Goal: Find contact information: Find contact information

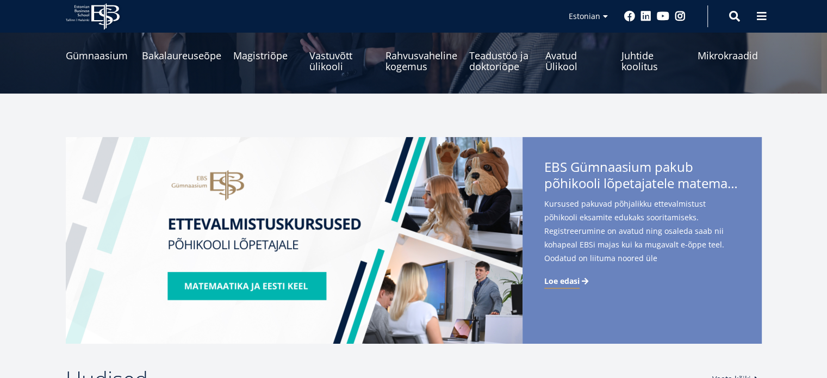
scroll to position [167, 0]
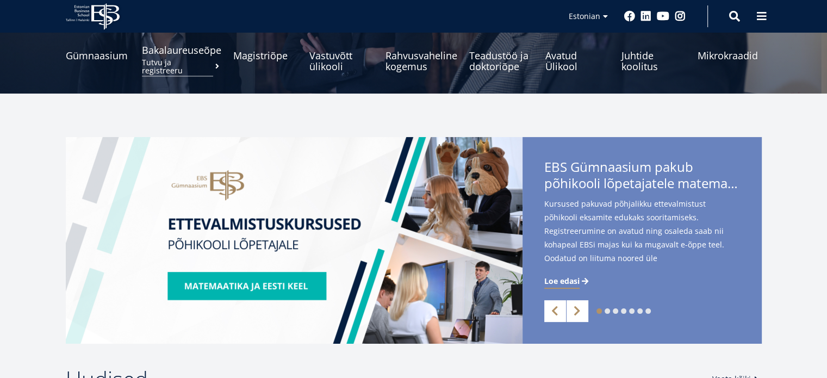
click at [199, 51] on span "Bakalaureuseõpe Tutvu ja registreeru" at bounding box center [181, 50] width 79 height 11
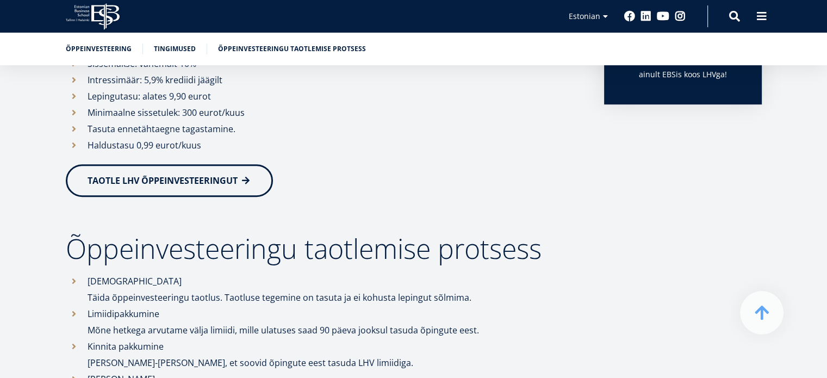
scroll to position [418, 0]
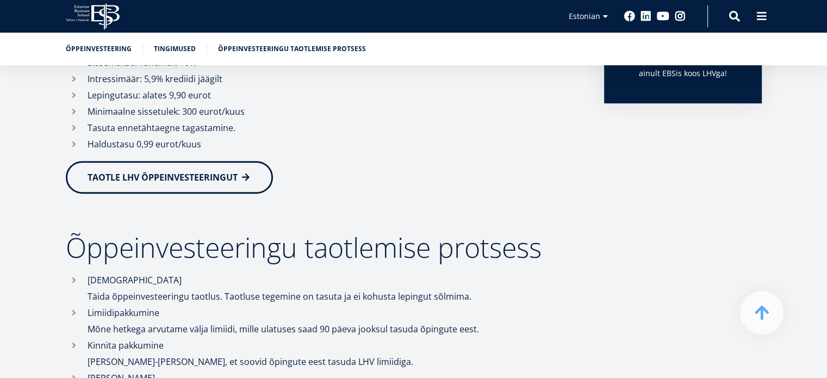
click at [161, 184] on link "TAOTLE LHV ÕPPEINVESTEERINGUT" at bounding box center [169, 177] width 207 height 33
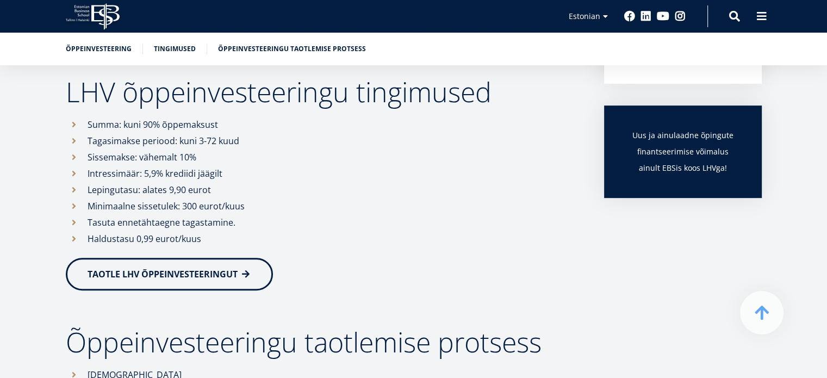
scroll to position [324, 0]
click at [295, 134] on li "Tagasimakse periood: kuni 3-72 kuud" at bounding box center [324, 140] width 516 height 16
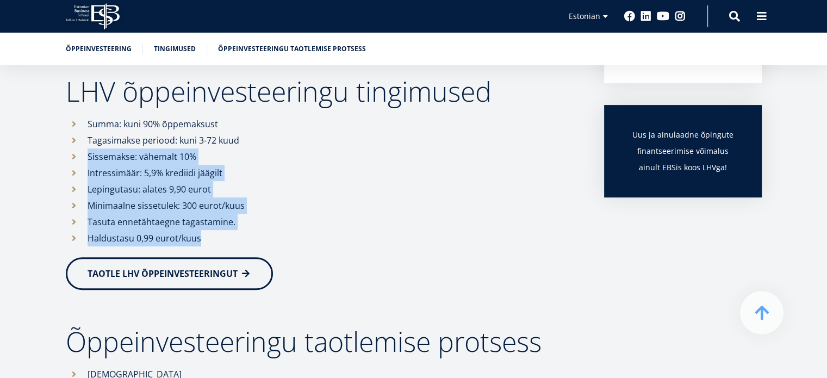
drag, startPoint x: 295, startPoint y: 134, endPoint x: 292, endPoint y: 232, distance: 97.3
click at [292, 232] on ul "Summa: kuni 90% õppemaksust Tagasimakse periood: kuni 3-72 kuud Sissemakse: väh…" at bounding box center [324, 181] width 516 height 130
click at [292, 232] on li "Haldustasu 0,99 eurot/kuus" at bounding box center [324, 238] width 516 height 16
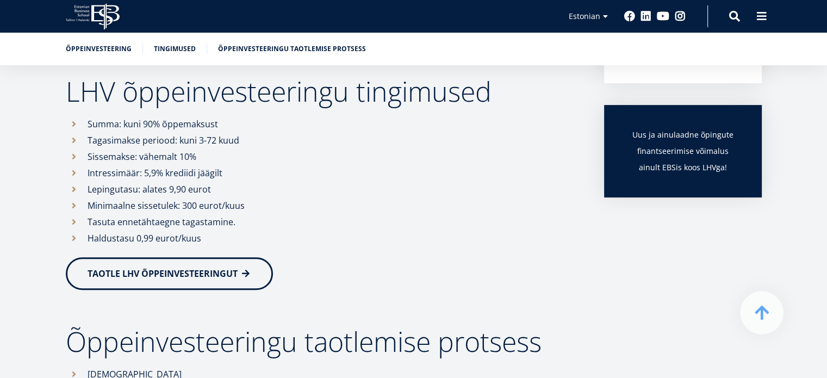
click at [292, 232] on li "Haldustasu 0,99 eurot/kuus" at bounding box center [324, 238] width 516 height 16
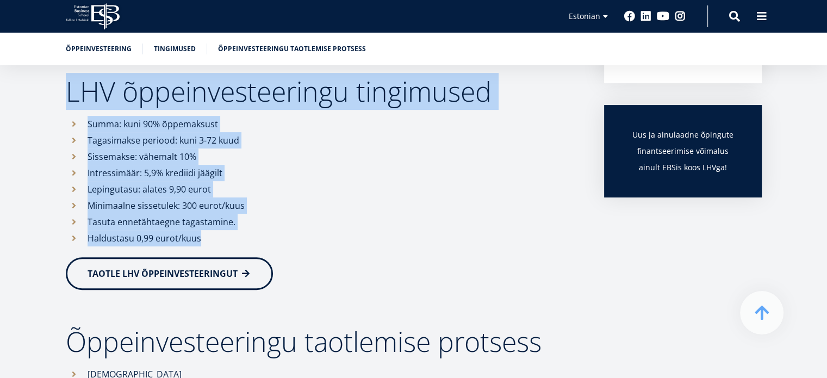
drag, startPoint x: 292, startPoint y: 232, endPoint x: 248, endPoint y: 100, distance: 138.9
click at [248, 100] on div "EBS koostöös LHVga on loonud Sulle võimaluse paremini planeerida oma tulevikku …" at bounding box center [324, 249] width 516 height 647
click at [248, 100] on h2 "LHV õppeinvesteeringu tingimused" at bounding box center [324, 91] width 516 height 27
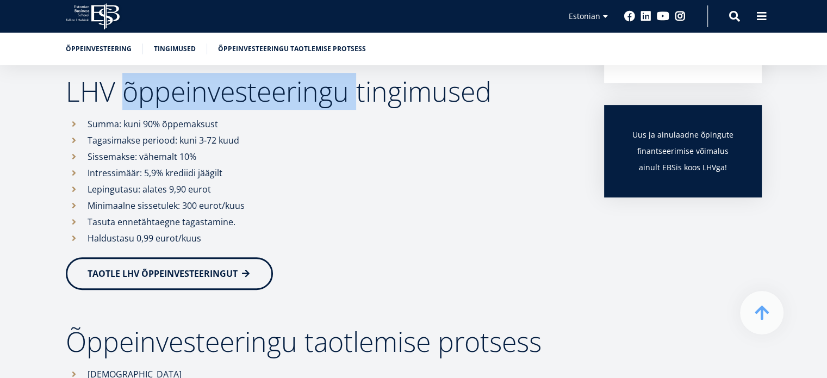
click at [248, 100] on h2 "LHV õppeinvesteeringu tingimused" at bounding box center [324, 91] width 516 height 27
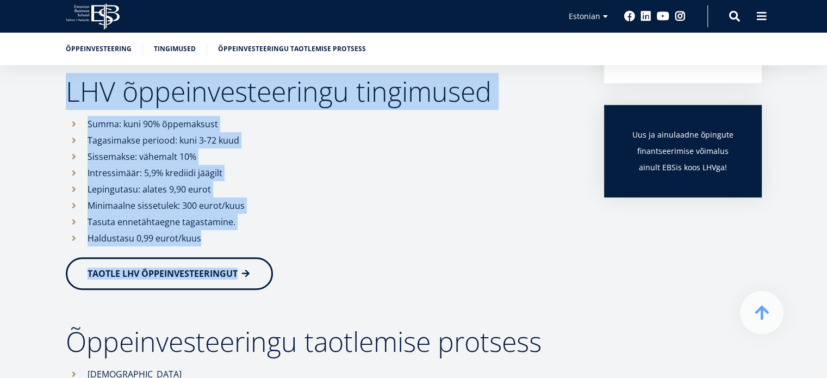
drag, startPoint x: 248, startPoint y: 100, endPoint x: 265, endPoint y: 251, distance: 152.1
click at [265, 251] on div "EBS koostöös LHVga on loonud Sulle võimaluse paremini planeerida oma tulevikku …" at bounding box center [324, 249] width 516 height 647
click at [266, 251] on div "EBS koostöös LHVga on loonud Sulle võimaluse paremini planeerida oma tulevikku …" at bounding box center [324, 249] width 516 height 647
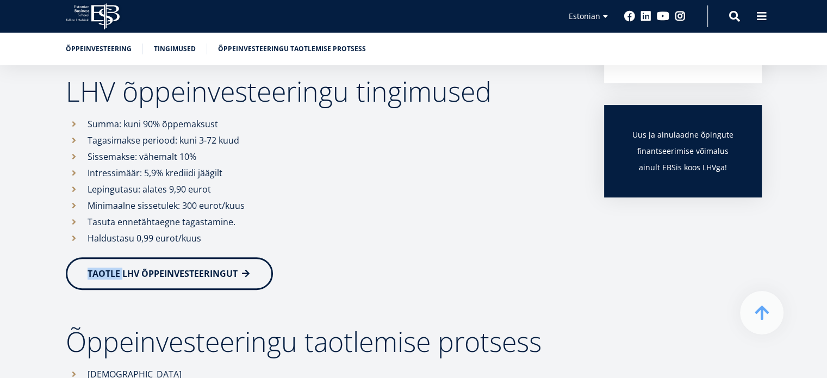
click at [266, 251] on div "EBS koostöös LHVga on loonud Sulle võimaluse paremini planeerida oma tulevikku …" at bounding box center [324, 249] width 516 height 647
click at [268, 239] on li "Haldustasu 0,99 eurot/kuus" at bounding box center [324, 238] width 516 height 16
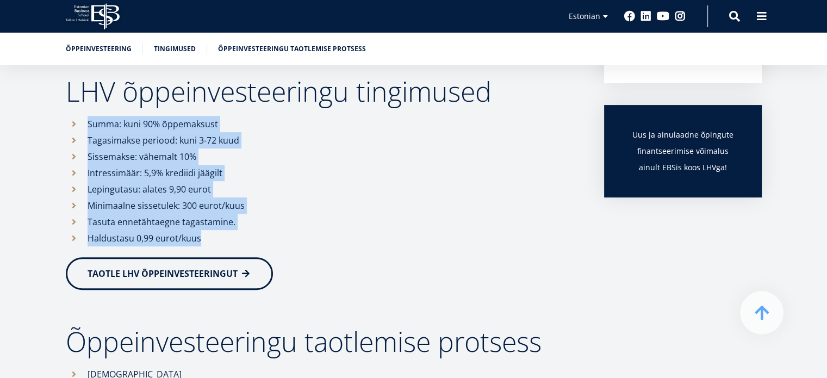
drag, startPoint x: 268, startPoint y: 239, endPoint x: 219, endPoint y: 114, distance: 133.7
click at [219, 114] on div "EBS koostöös LHVga on loonud Sulle võimaluse paremini planeerida oma tulevikku …" at bounding box center [324, 249] width 516 height 647
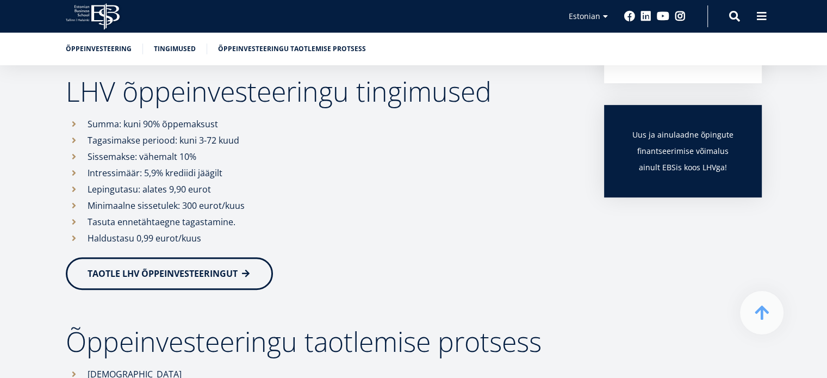
click at [219, 114] on div "EBS koostöös LHVga on loonud Sulle võimaluse paremini planeerida oma tulevikku …" at bounding box center [324, 249] width 516 height 647
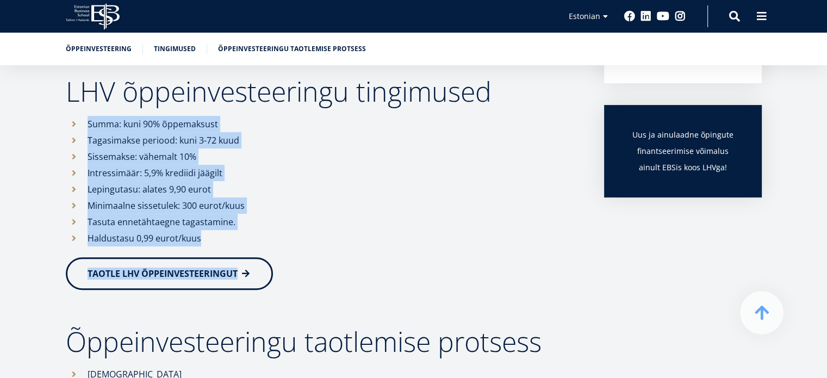
drag, startPoint x: 219, startPoint y: 114, endPoint x: 267, endPoint y: 255, distance: 148.7
click at [267, 255] on div "EBS koostöös LHVga on loonud Sulle võimaluse paremini planeerida oma tulevikku …" at bounding box center [324, 249] width 516 height 647
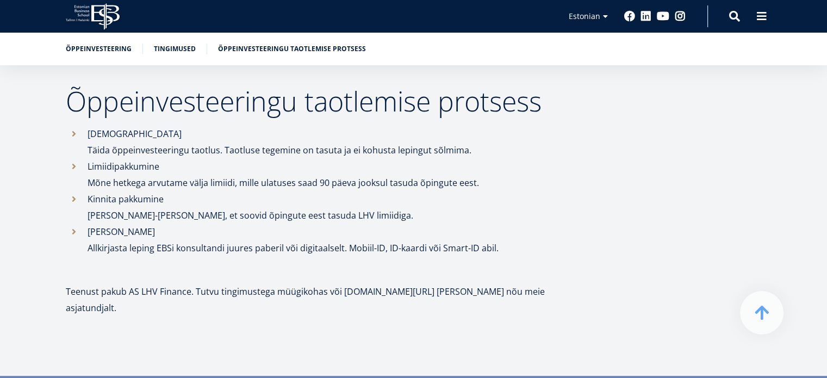
scroll to position [599, 0]
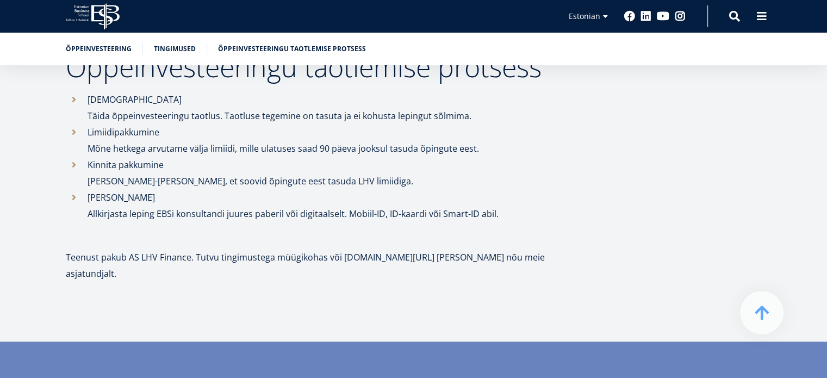
click at [272, 95] on li "Taotlus Täida õppeinvesteeringu taotlus. Taotluse tegemine on tasuta ja ei kohu…" at bounding box center [324, 107] width 516 height 33
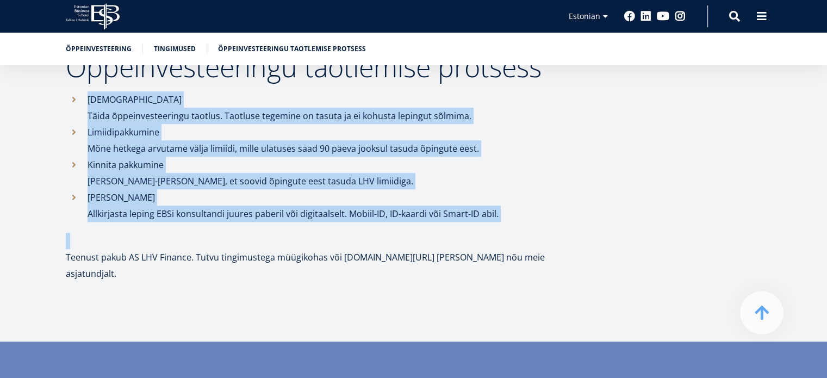
drag, startPoint x: 272, startPoint y: 95, endPoint x: 319, endPoint y: 241, distance: 153.0
click at [319, 241] on p at bounding box center [324, 241] width 516 height 16
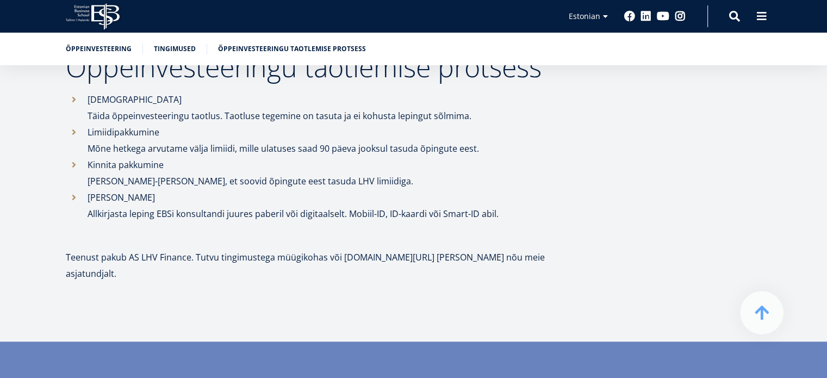
click at [319, 241] on p at bounding box center [324, 241] width 516 height 16
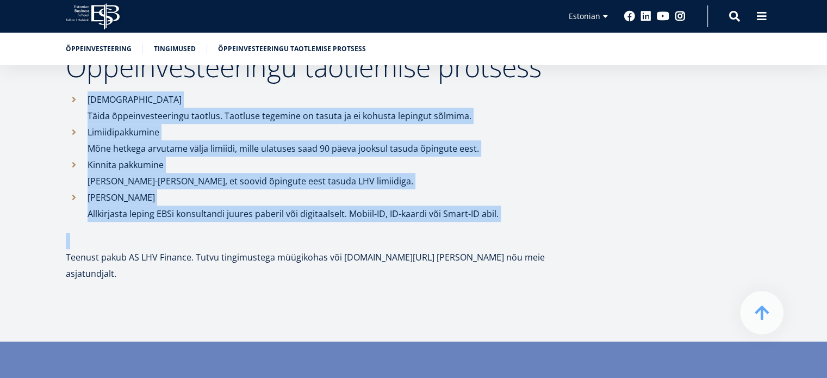
drag, startPoint x: 319, startPoint y: 241, endPoint x: 202, endPoint y: 101, distance: 182.9
click at [202, 101] on li "Taotlus Täida õppeinvesteeringu taotlus. Taotluse tegemine on tasuta ja ei kohu…" at bounding box center [324, 107] width 516 height 33
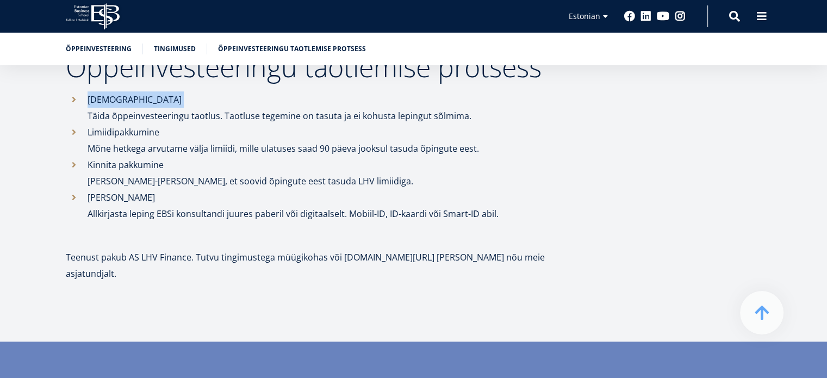
click at [202, 101] on li "Taotlus Täida õppeinvesteeringu taotlus. Taotluse tegemine on tasuta ja ei kohu…" at bounding box center [324, 107] width 516 height 33
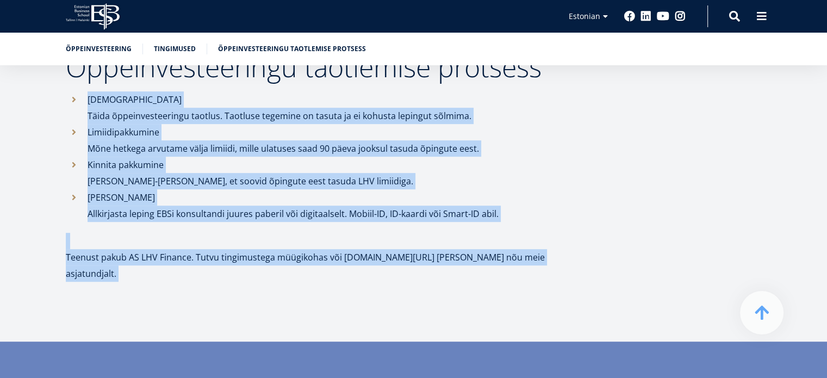
drag, startPoint x: 202, startPoint y: 101, endPoint x: 297, endPoint y: 254, distance: 180.4
click at [297, 254] on p "Teenust pakub AS LHV Finance. Tutvu tingimustega müügikohas või lhv.ee/jarelmak…" at bounding box center [324, 265] width 516 height 33
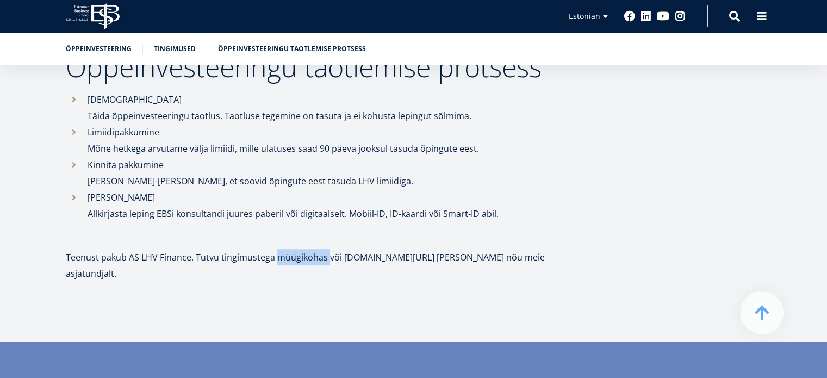
click at [297, 254] on p "Teenust pakub AS LHV Finance. Tutvu tingimustega müügikohas või lhv.ee/jarelmak…" at bounding box center [324, 265] width 516 height 33
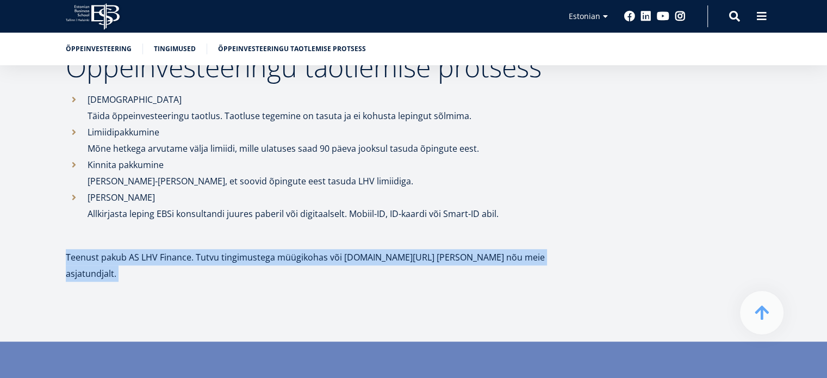
click at [297, 254] on p "Teenust pakub AS LHV Finance. Tutvu tingimustega müügikohas või lhv.ee/jarelmak…" at bounding box center [324, 265] width 516 height 33
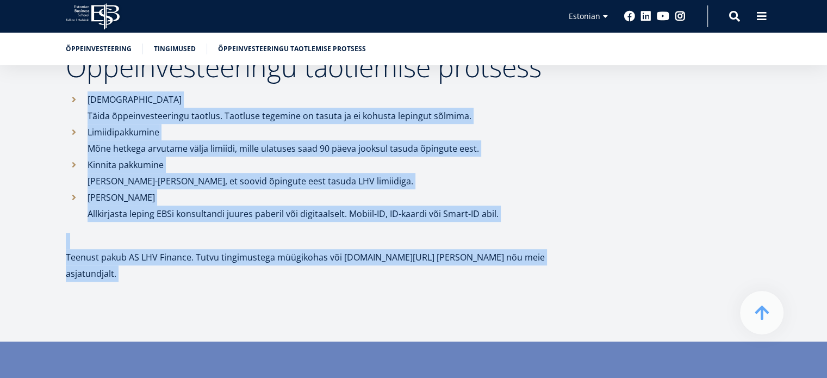
drag, startPoint x: 297, startPoint y: 254, endPoint x: 230, endPoint y: 105, distance: 163.0
click at [230, 105] on li "Taotlus Täida õppeinvesteeringu taotlus. Taotluse tegemine on tasuta ja ei kohu…" at bounding box center [324, 107] width 516 height 33
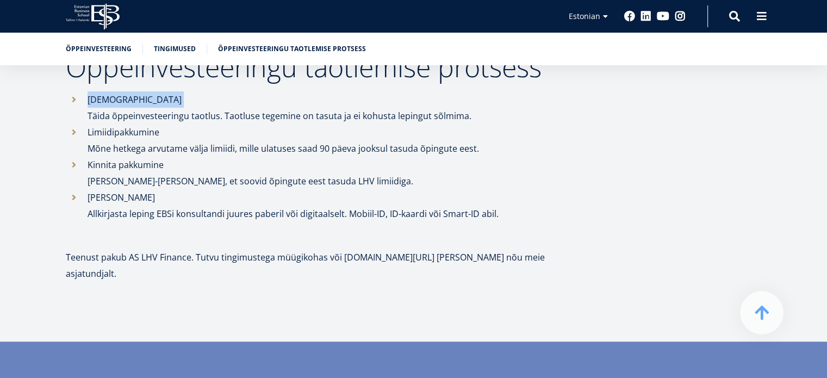
click at [230, 105] on li "Taotlus Täida õppeinvesteeringu taotlus. Taotluse tegemine on tasuta ja ei kohu…" at bounding box center [324, 107] width 516 height 33
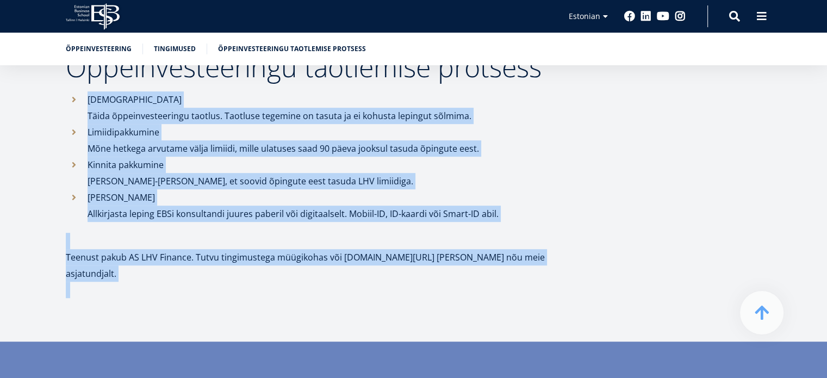
drag, startPoint x: 230, startPoint y: 105, endPoint x: 318, endPoint y: 345, distance: 255.7
click at [318, 345] on article "EBS koostöös LHVga on loonud Sulle võimaluse paremini planeerida oma tulevikku …" at bounding box center [413, 105] width 827 height 995
click at [318, 345] on div at bounding box center [413, 384] width 827 height 87
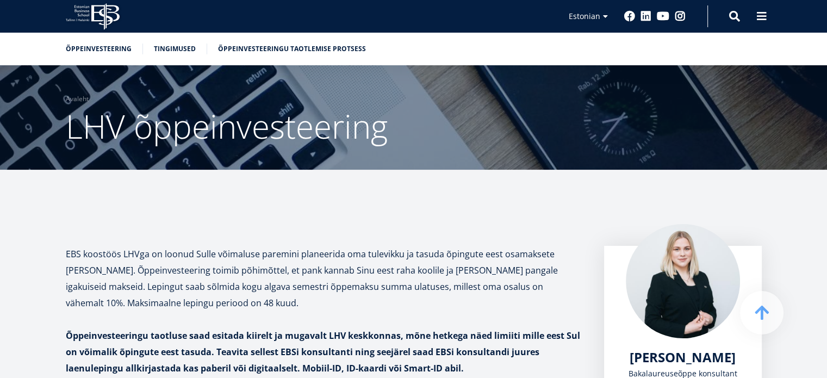
scroll to position [0, 0]
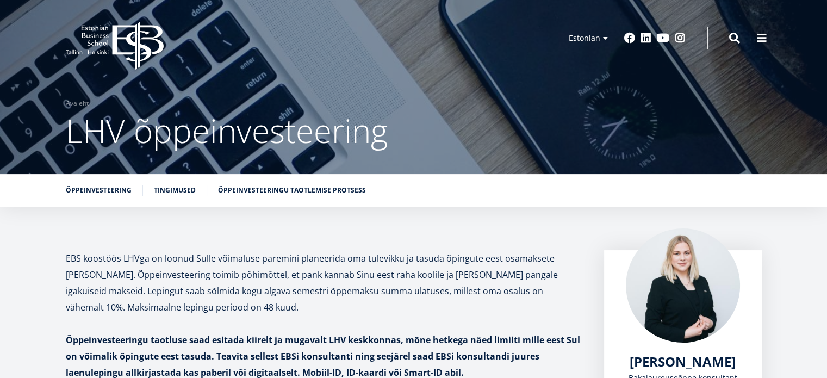
click at [117, 26] on icon at bounding box center [137, 46] width 51 height 48
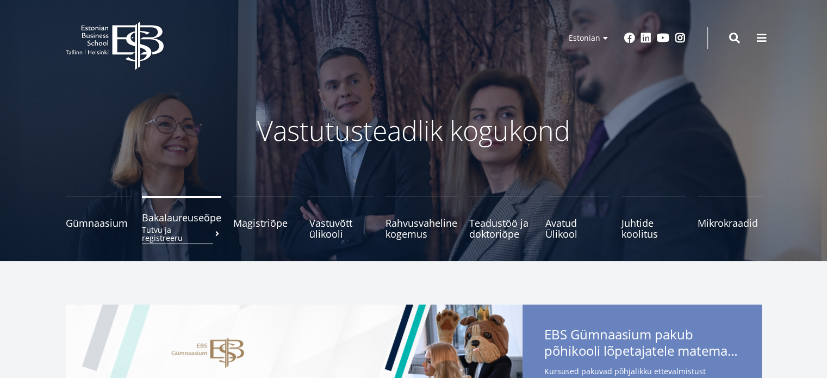
click at [178, 220] on span "Bakalaureuseõpe Tutvu ja registreeru" at bounding box center [181, 217] width 79 height 11
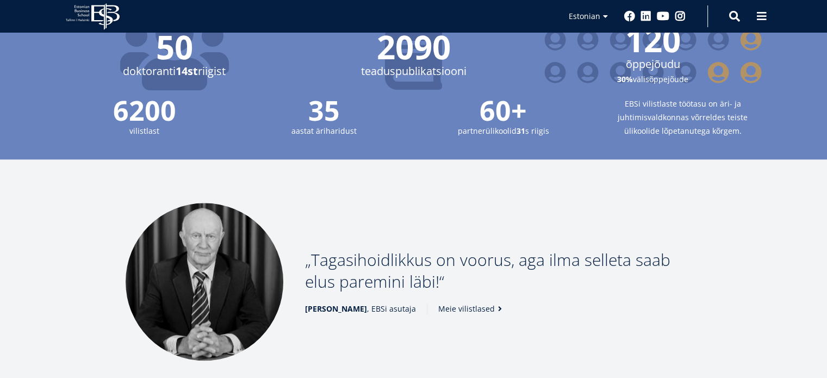
scroll to position [1575, 0]
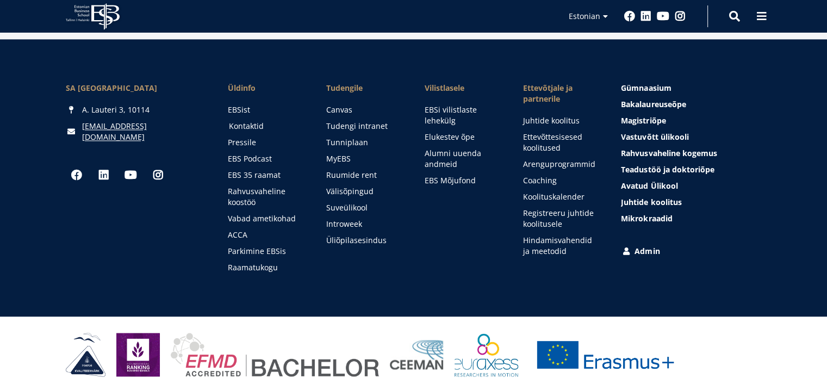
click at [240, 121] on link "Kontaktid" at bounding box center [267, 126] width 77 height 11
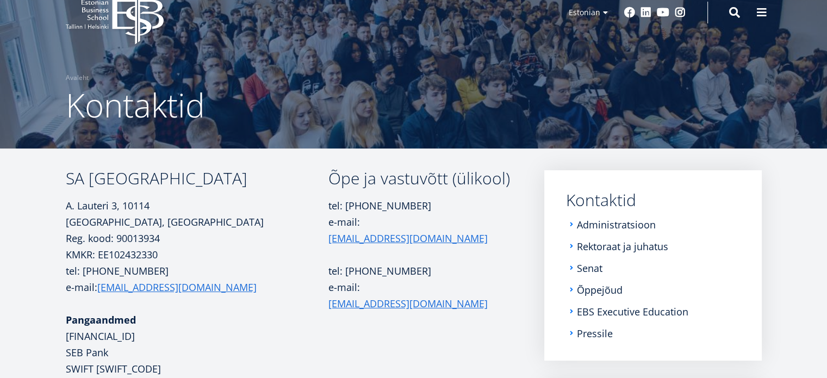
scroll to position [192, 0]
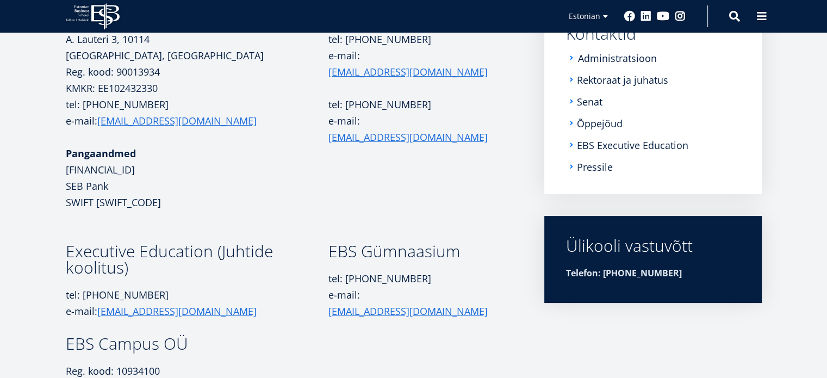
click at [598, 53] on link "Administratsioon" at bounding box center [617, 58] width 79 height 11
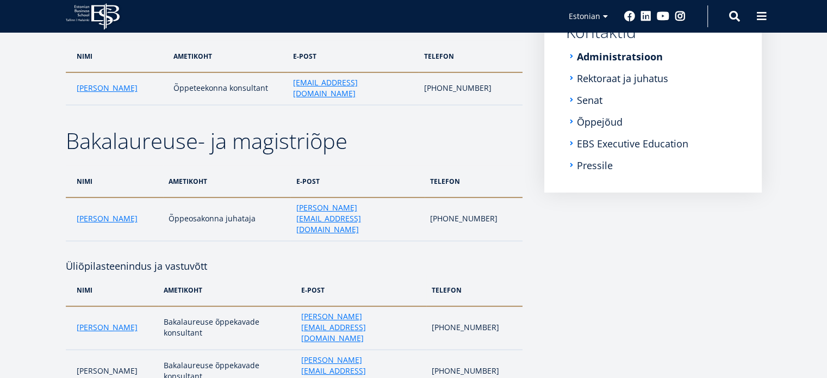
click at [470, 198] on td "[PHONE_NUMBER]" at bounding box center [473, 218] width 98 height 43
drag, startPoint x: 470, startPoint y: 198, endPoint x: 504, endPoint y: 198, distance: 34.8
click at [504, 198] on td "[PHONE_NUMBER]" at bounding box center [473, 218] width 98 height 43
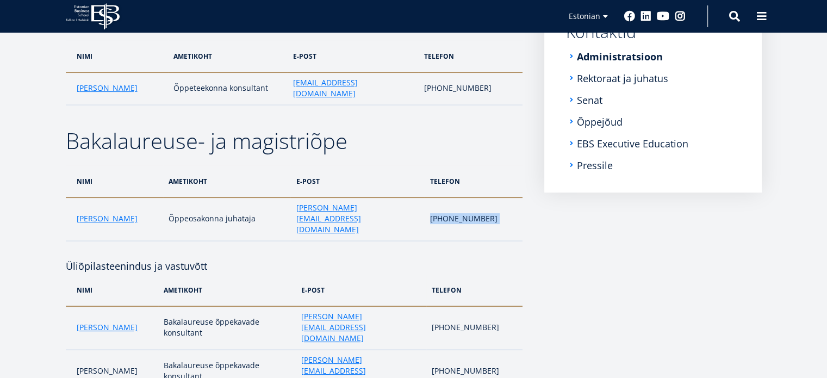
drag, startPoint x: 504, startPoint y: 198, endPoint x: 448, endPoint y: 197, distance: 56.0
click at [448, 197] on td "[PHONE_NUMBER]" at bounding box center [473, 218] width 98 height 43
drag, startPoint x: 448, startPoint y: 197, endPoint x: 504, endPoint y: 200, distance: 55.5
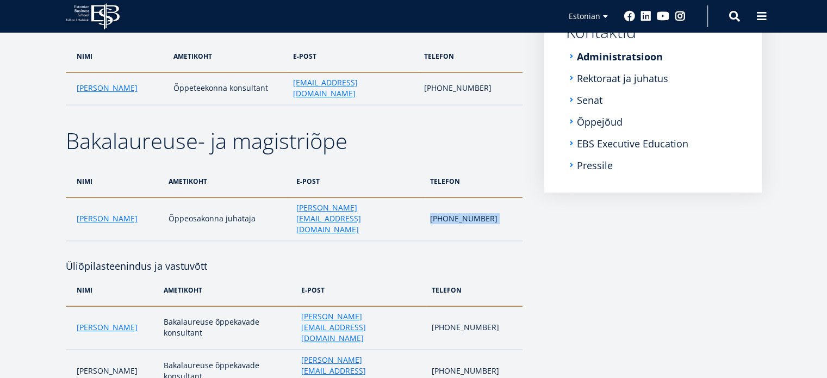
click at [504, 200] on td "[PHONE_NUMBER]" at bounding box center [473, 218] width 98 height 43
drag, startPoint x: 504, startPoint y: 200, endPoint x: 446, endPoint y: 190, distance: 59.0
click at [446, 197] on td "[PHONE_NUMBER]" at bounding box center [473, 218] width 98 height 43
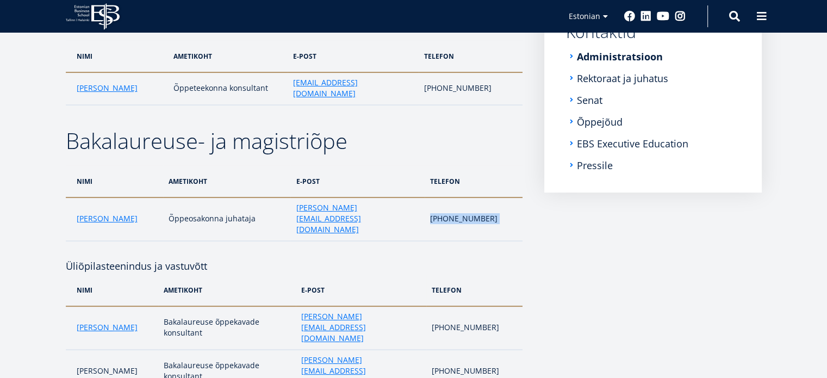
click at [446, 197] on td "[PHONE_NUMBER]" at bounding box center [473, 218] width 98 height 43
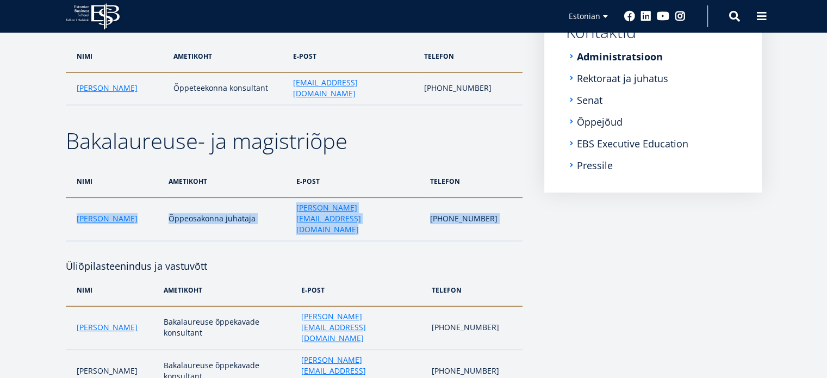
drag, startPoint x: 446, startPoint y: 190, endPoint x: 133, endPoint y: 189, distance: 312.5
click at [133, 197] on tr "[PERSON_NAME] Õppeosakonna juhataja [PERSON_NAME][EMAIL_ADDRESS][DOMAIN_NAME] […" at bounding box center [294, 218] width 457 height 43
click at [170, 197] on td "Õppeosakonna juhataja" at bounding box center [227, 218] width 128 height 43
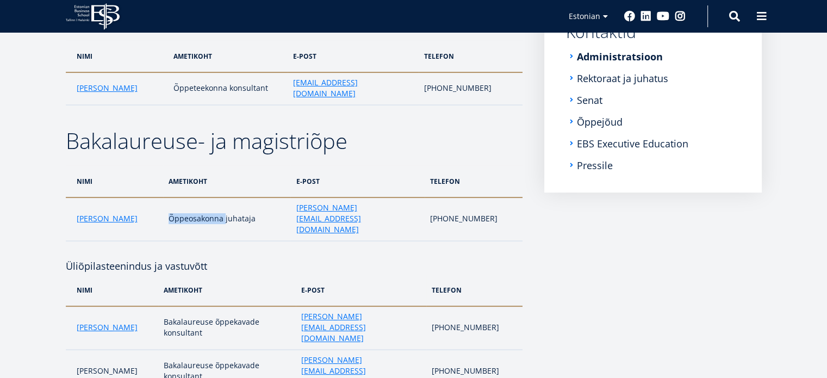
click at [170, 197] on td "Õppeosakonna juhataja" at bounding box center [227, 218] width 128 height 43
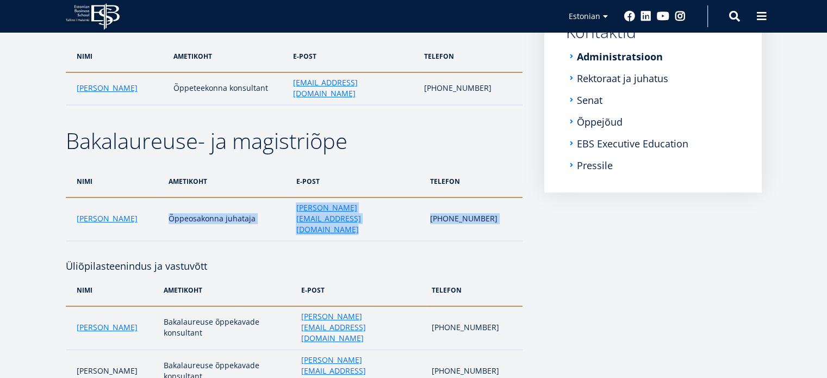
drag, startPoint x: 170, startPoint y: 193, endPoint x: 483, endPoint y: 200, distance: 313.1
click at [483, 200] on tr "[PERSON_NAME] Õppeosakonna juhataja [PERSON_NAME][EMAIL_ADDRESS][DOMAIN_NAME] […" at bounding box center [294, 218] width 457 height 43
click at [483, 200] on td "[PHONE_NUMBER]" at bounding box center [473, 218] width 98 height 43
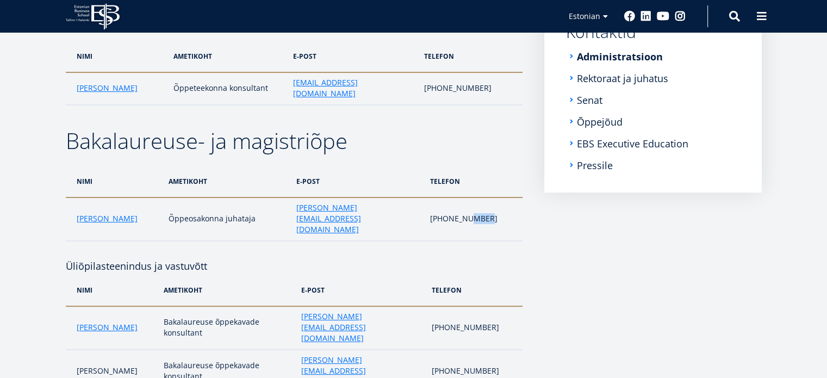
click at [483, 200] on td "[PHONE_NUMBER]" at bounding box center [473, 218] width 98 height 43
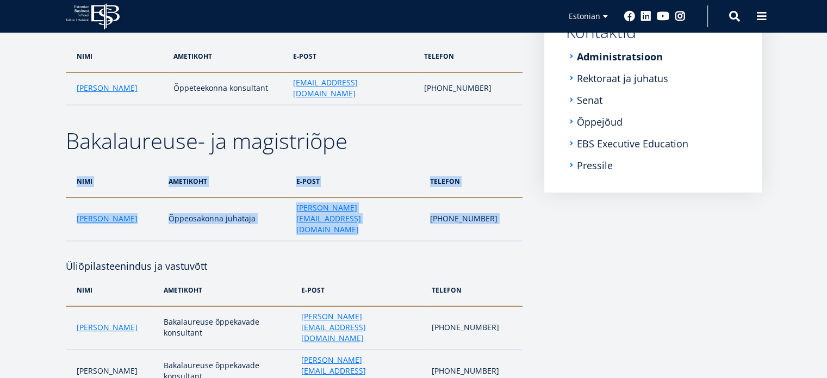
drag, startPoint x: 483, startPoint y: 200, endPoint x: 31, endPoint y: 192, distance: 451.7
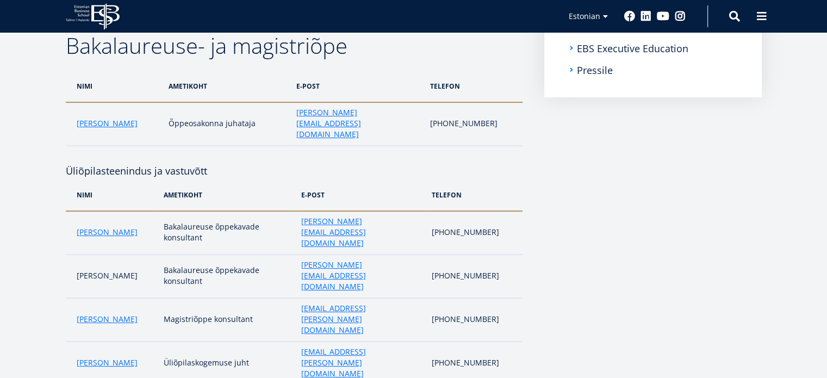
scroll to position [276, 0]
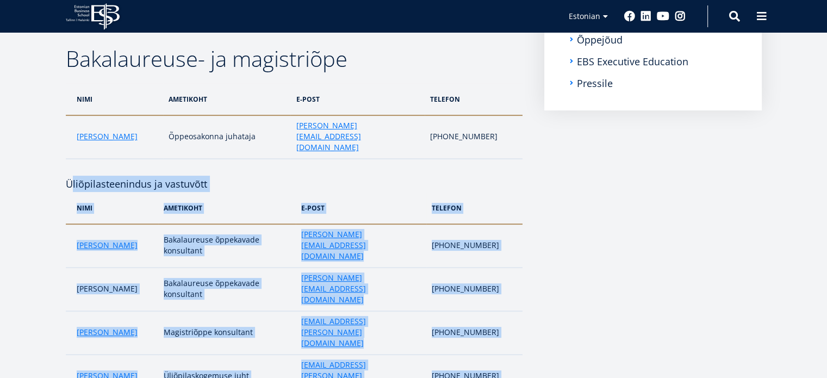
drag, startPoint x: 474, startPoint y: 342, endPoint x: 65, endPoint y: 155, distance: 449.9
click at [66, 159] on h4 "Üliõpilasteenindus ja vastuvõtt" at bounding box center [294, 175] width 457 height 33
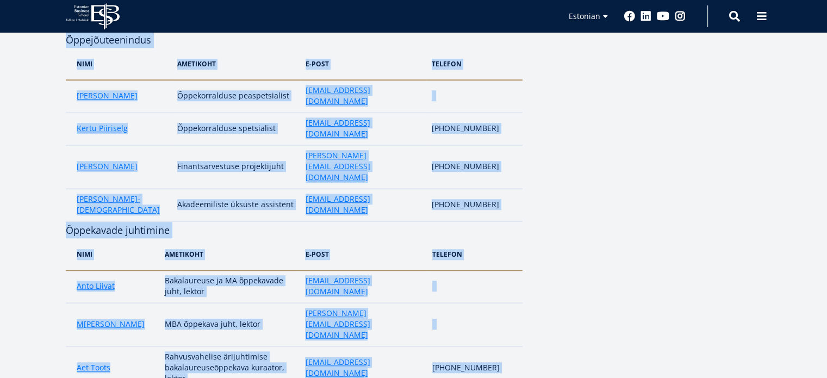
drag, startPoint x: 65, startPoint y: 155, endPoint x: 493, endPoint y: 292, distance: 449.6
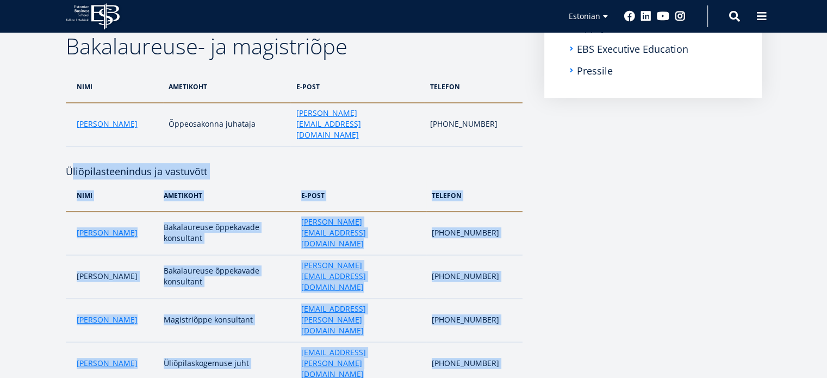
scroll to position [287, 0]
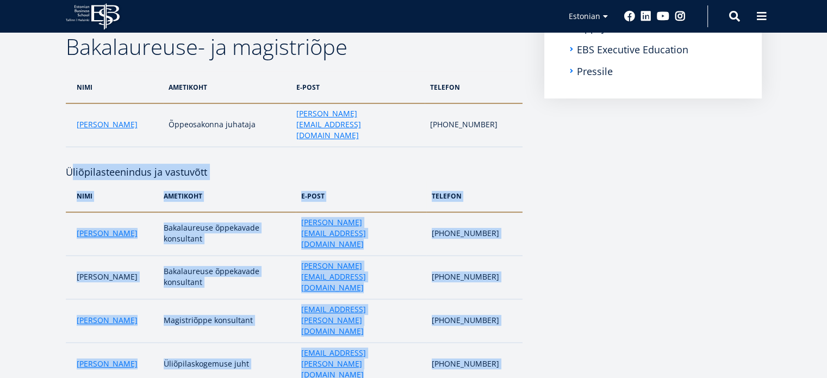
drag, startPoint x: 516, startPoint y: 335, endPoint x: 121, endPoint y: 133, distance: 444.5
click at [121, 147] on h4 "Üliõpilasteenindus ja vastuvõtt" at bounding box center [294, 163] width 457 height 33
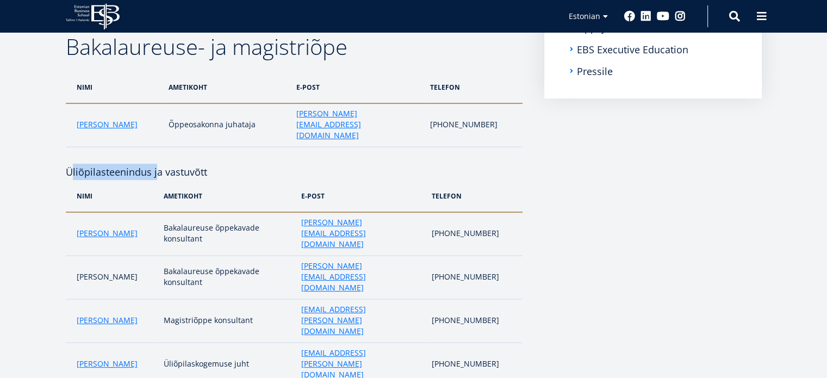
click at [121, 147] on h4 "Üliõpilasteenindus ja vastuvõtt" at bounding box center [294, 163] width 457 height 33
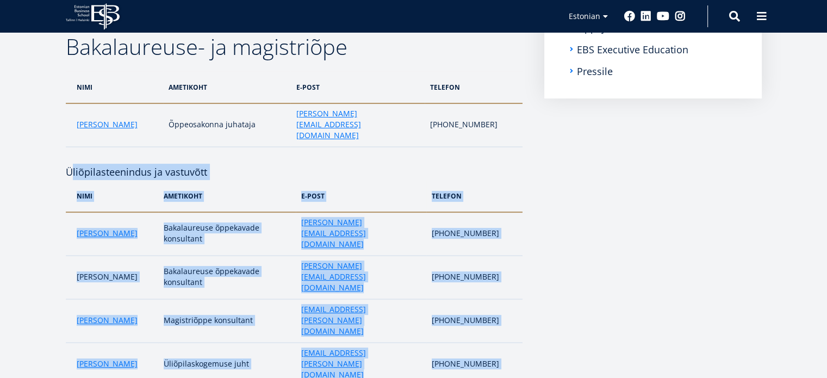
drag, startPoint x: 121, startPoint y: 133, endPoint x: 492, endPoint y: 324, distance: 418.1
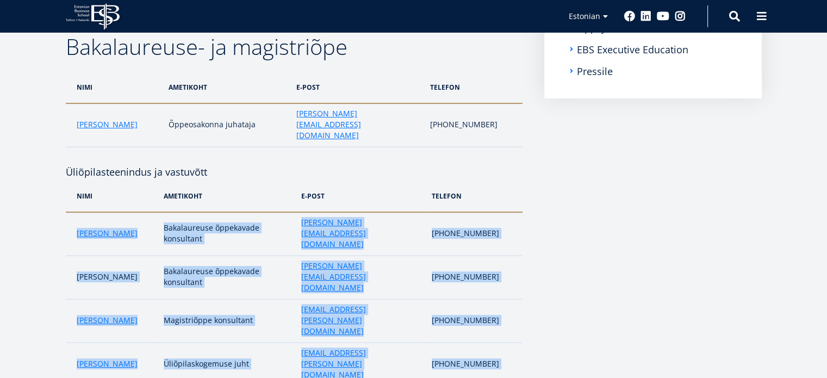
drag, startPoint x: 492, startPoint y: 324, endPoint x: 67, endPoint y: 187, distance: 446.9
click at [67, 212] on tbody "[PERSON_NAME] Bakalaureuse õppekavade konsultant [PERSON_NAME][EMAIL_ADDRESS][D…" at bounding box center [294, 353] width 457 height 283
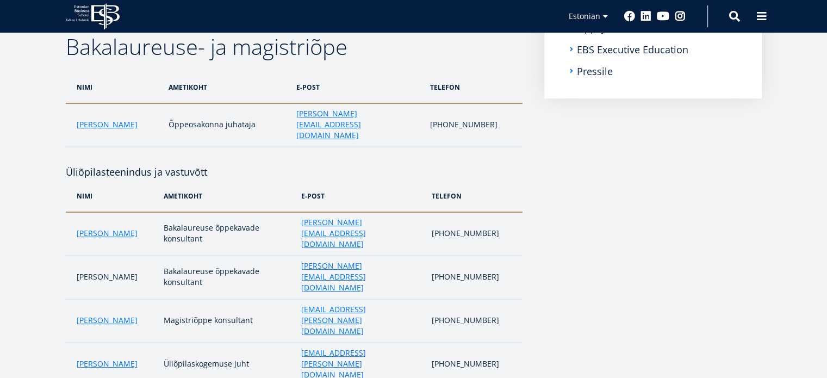
click at [67, 212] on td "[PERSON_NAME]" at bounding box center [112, 233] width 92 height 43
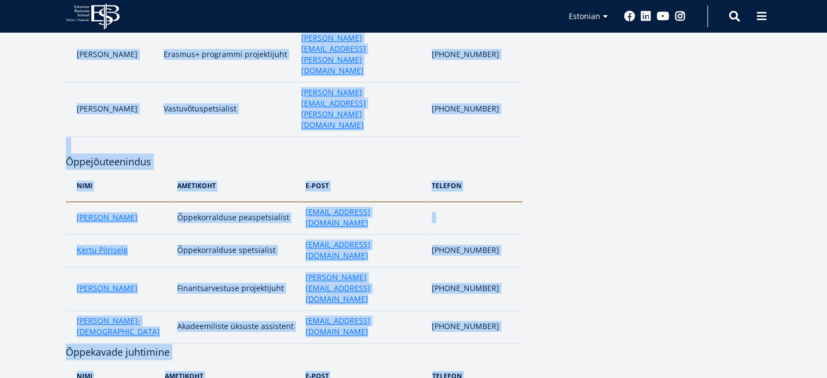
scroll to position [676, 0]
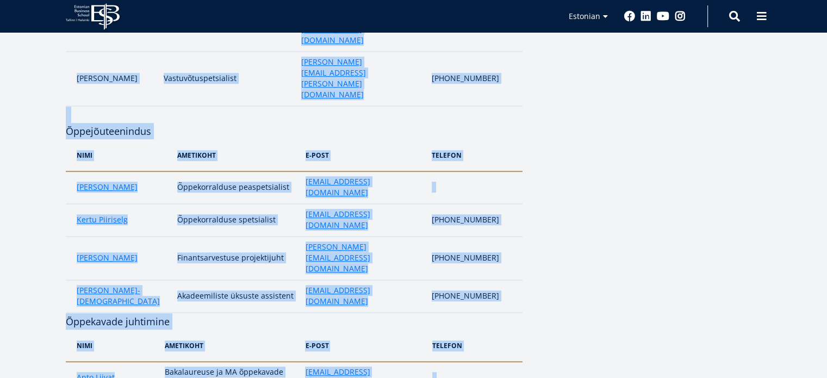
drag, startPoint x: 67, startPoint y: 187, endPoint x: 561, endPoint y: 251, distance: 498.6
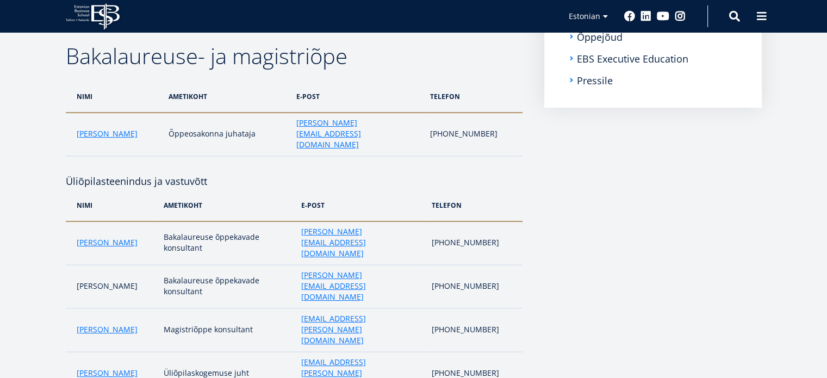
scroll to position [280, 0]
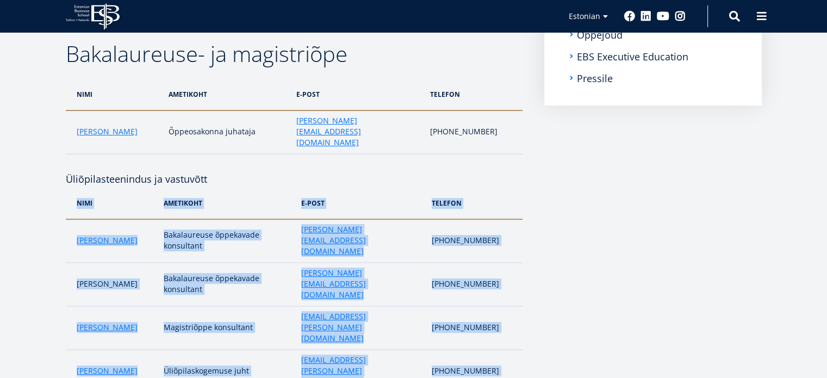
drag, startPoint x: 514, startPoint y: 338, endPoint x: 48, endPoint y: 202, distance: 485.3
